Goal: Task Accomplishment & Management: Manage account settings

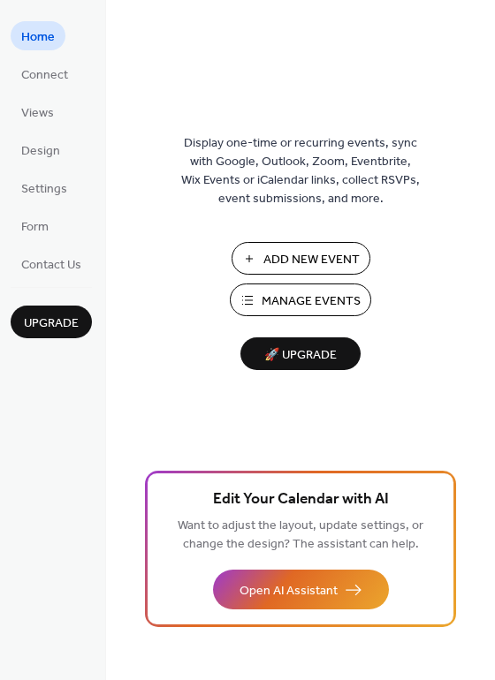
click at [290, 292] on span "Manage Events" at bounding box center [310, 301] width 99 height 19
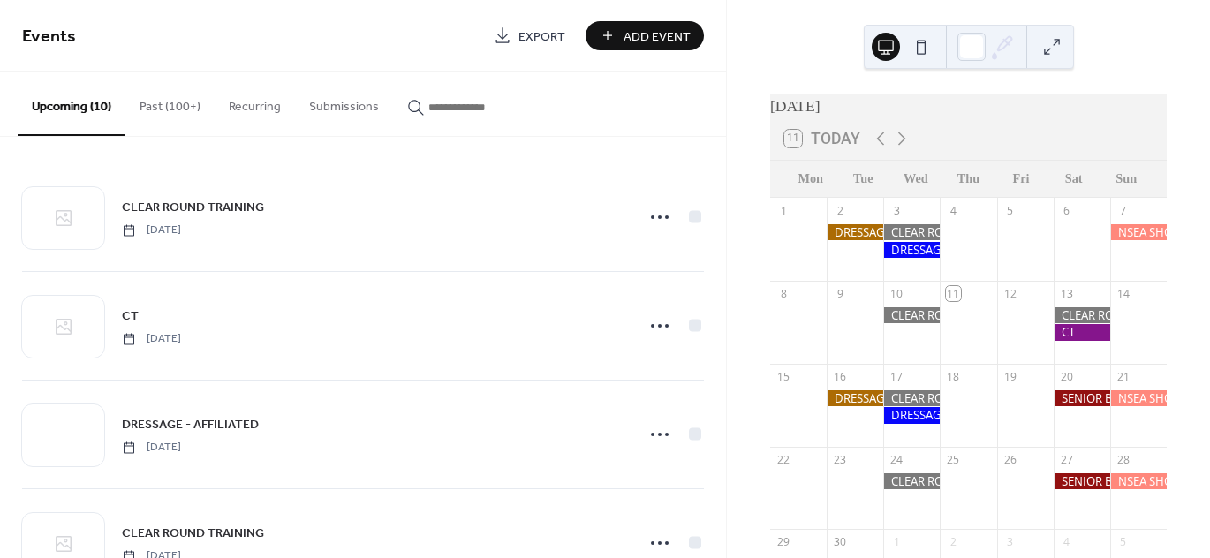
click at [175, 96] on button "Past (100+)" at bounding box center [169, 103] width 89 height 63
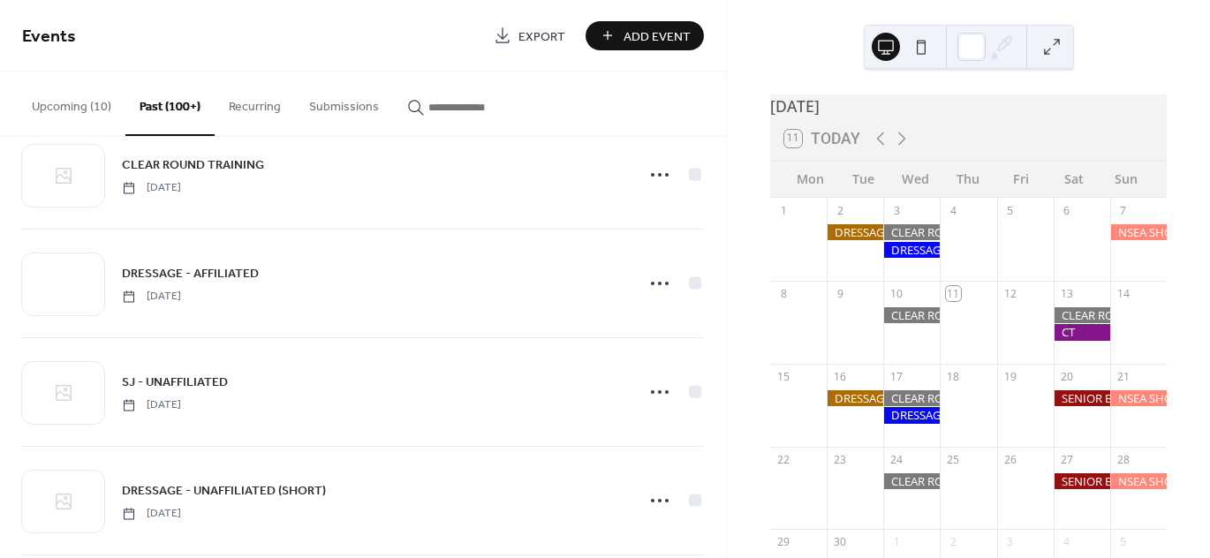
scroll to position [1148, 0]
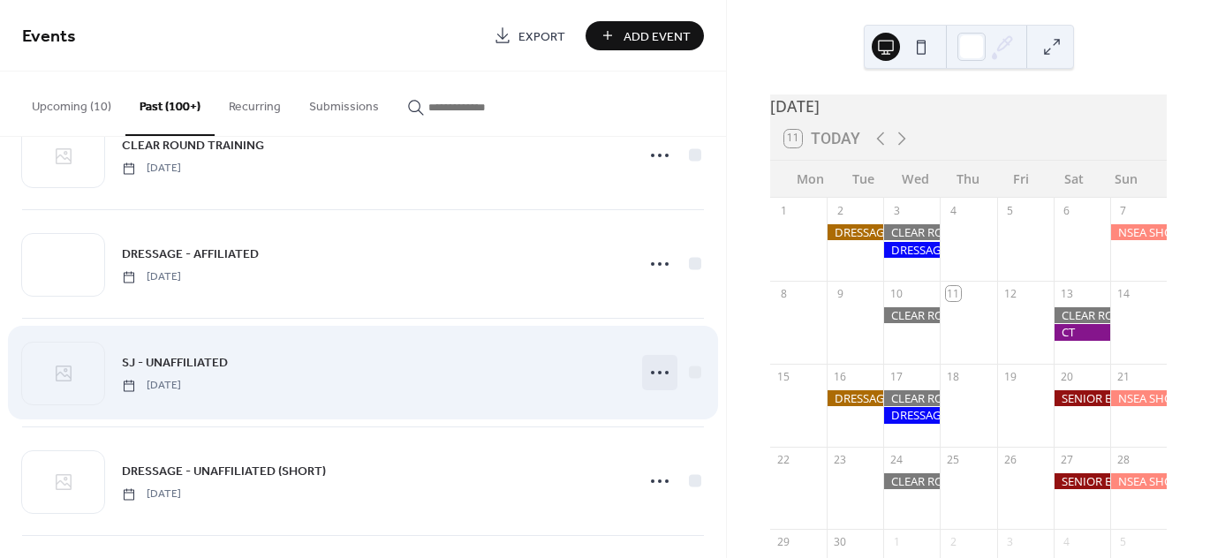
click at [651, 366] on icon at bounding box center [660, 373] width 28 height 28
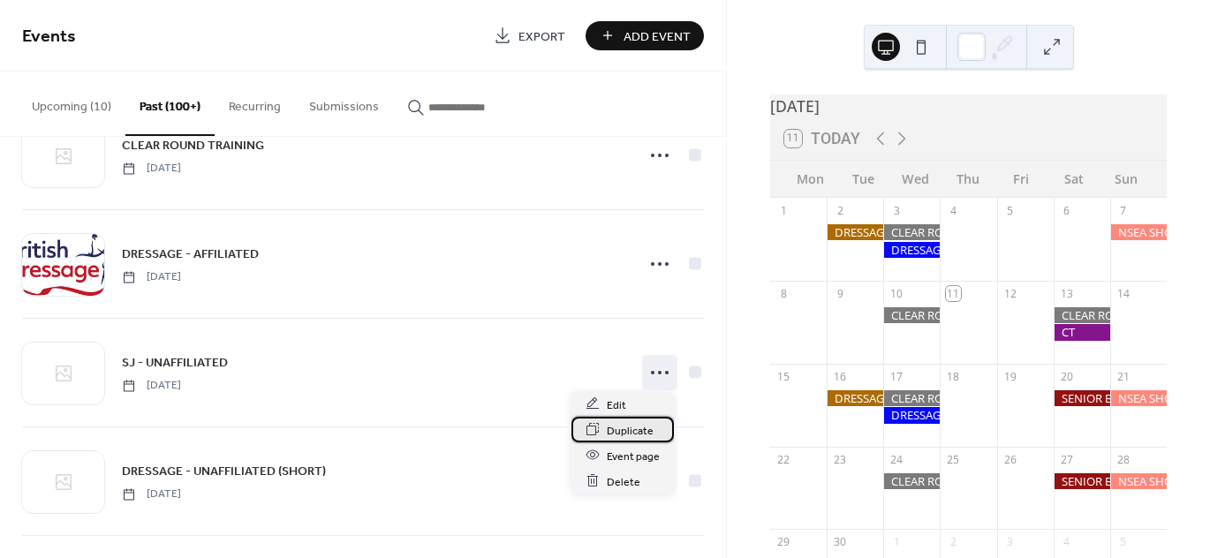
click at [624, 419] on div "Duplicate" at bounding box center [622, 430] width 102 height 26
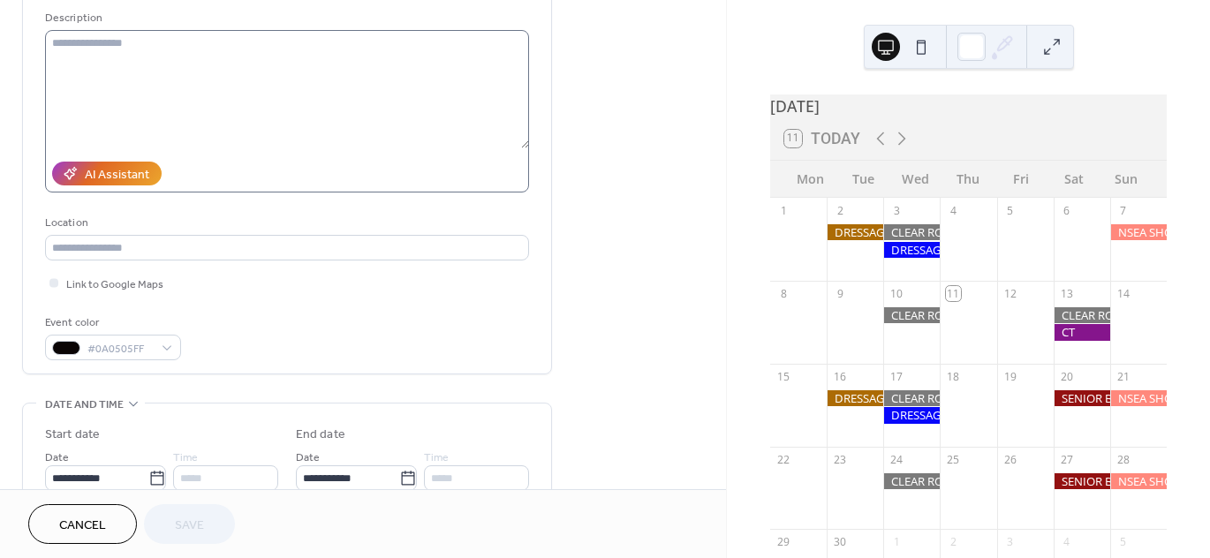
scroll to position [265, 0]
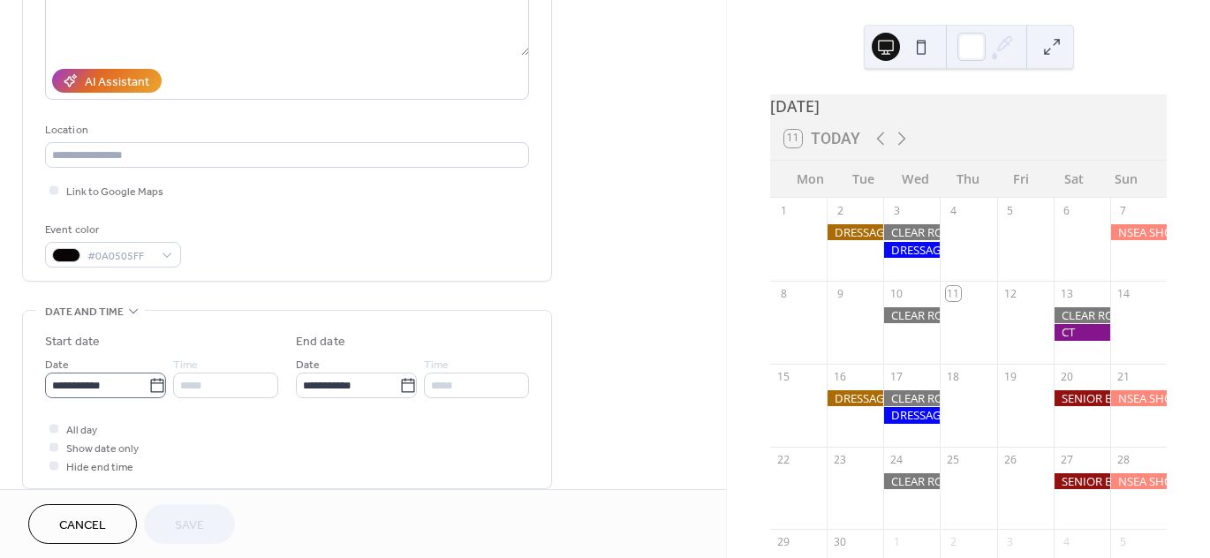
click at [152, 380] on body "**********" at bounding box center [605, 279] width 1210 height 558
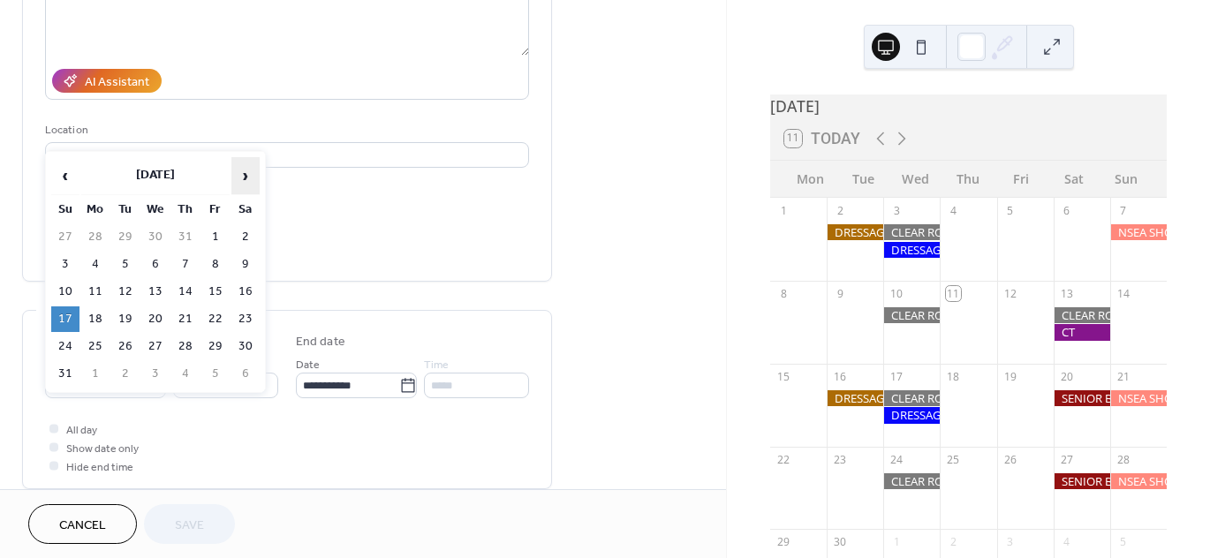
click at [243, 173] on span "›" at bounding box center [245, 175] width 26 height 35
click at [247, 284] on td "20" at bounding box center [245, 292] width 28 height 26
type input "**********"
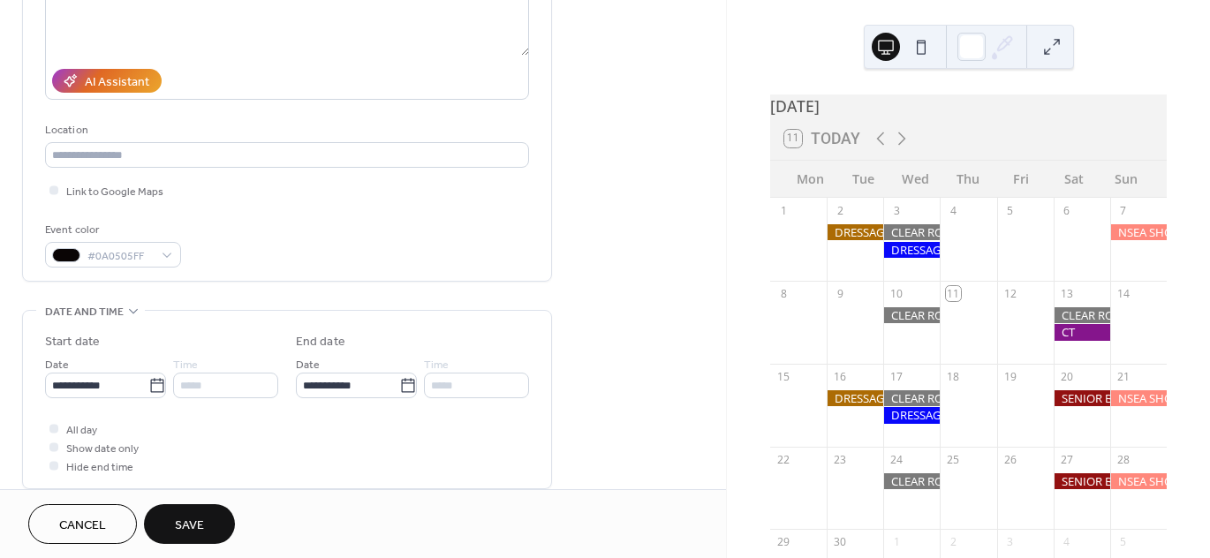
click at [208, 510] on button "Save" at bounding box center [189, 524] width 91 height 40
